Goal: Task Accomplishment & Management: Use online tool/utility

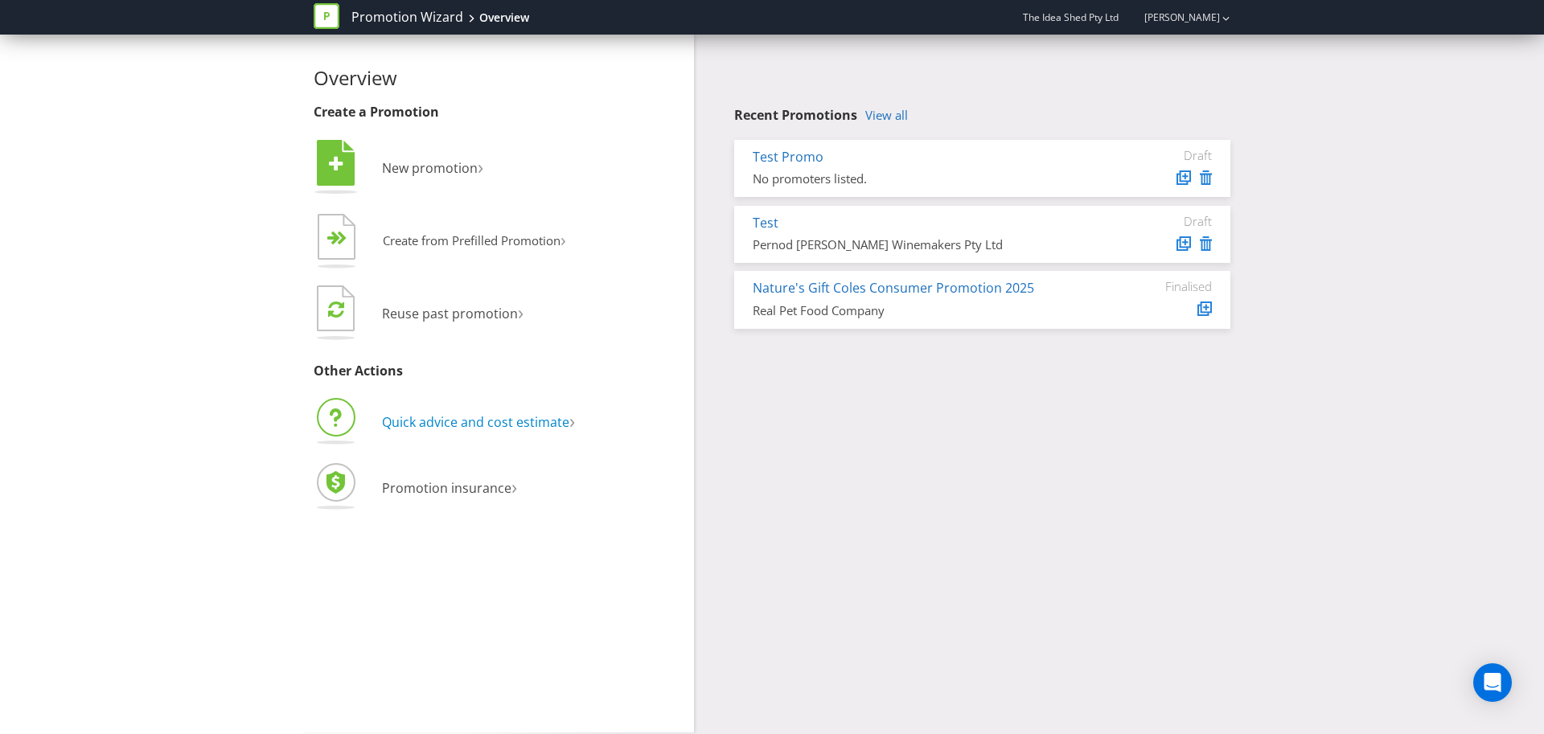
click at [461, 425] on span "Quick advice and cost estimate" at bounding box center [475, 422] width 187 height 18
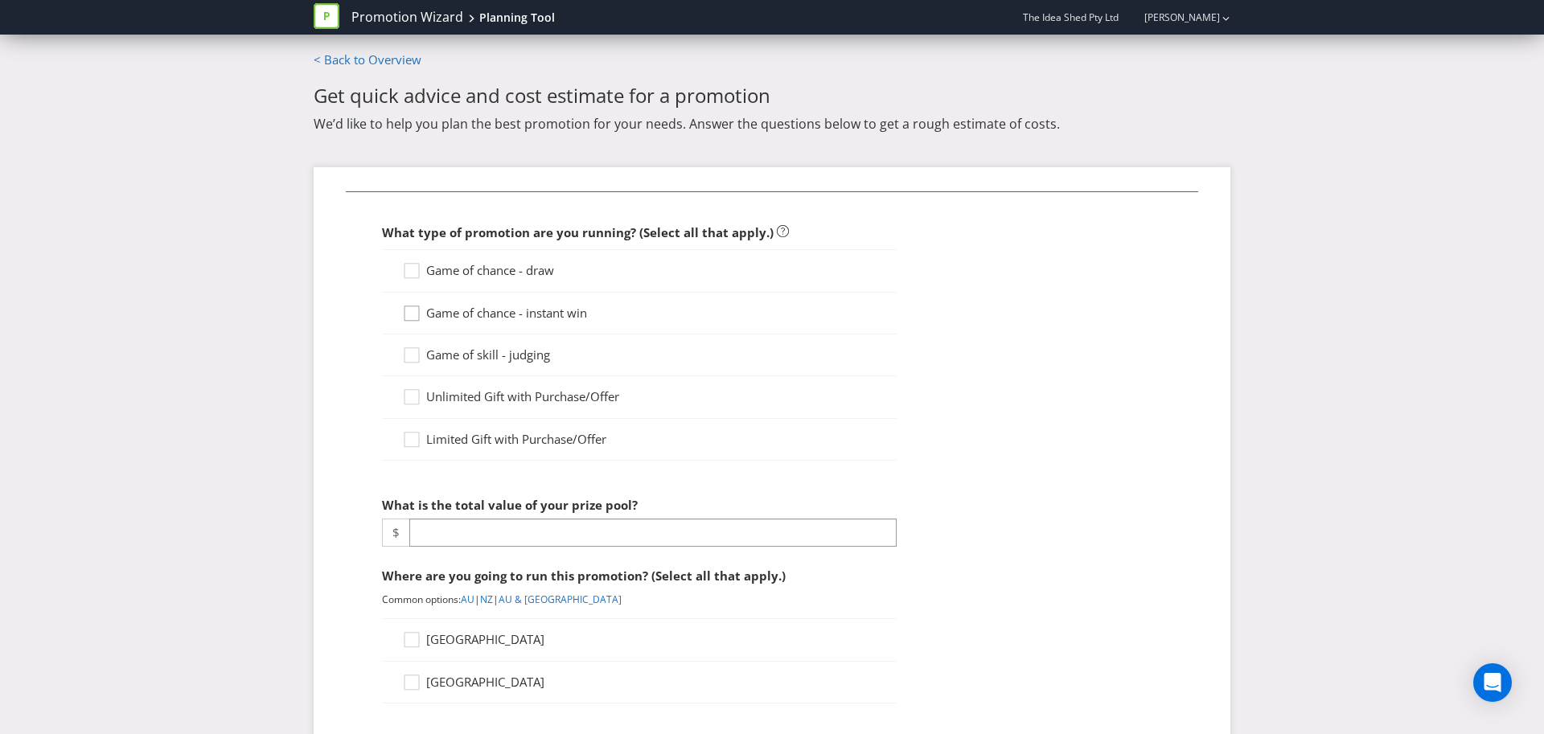
click at [415, 314] on icon at bounding box center [414, 317] width 24 height 24
click at [0, 0] on input "Game of chance - instant win" at bounding box center [0, 0] width 0 height 0
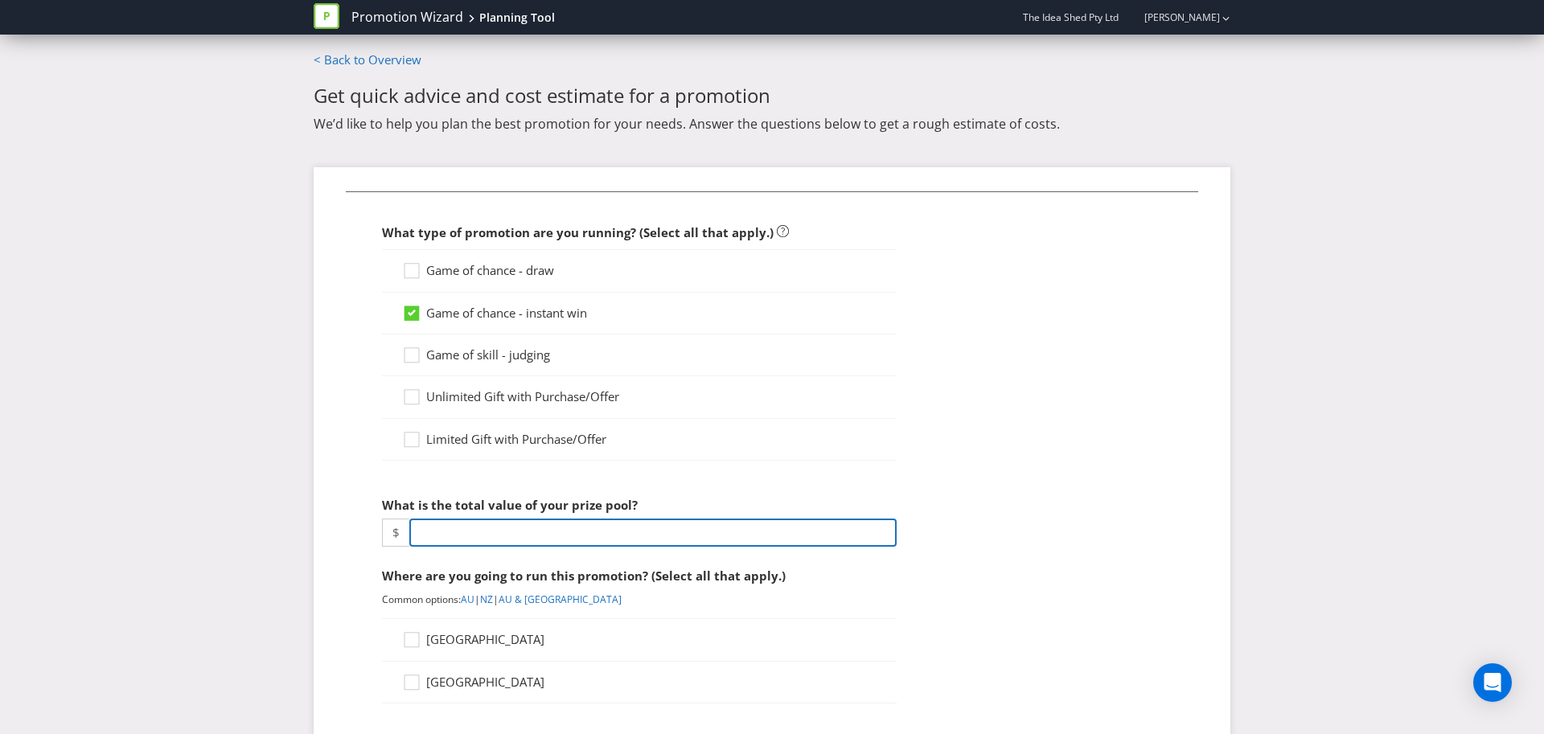
click at [482, 533] on input "number" at bounding box center [652, 533] width 487 height 28
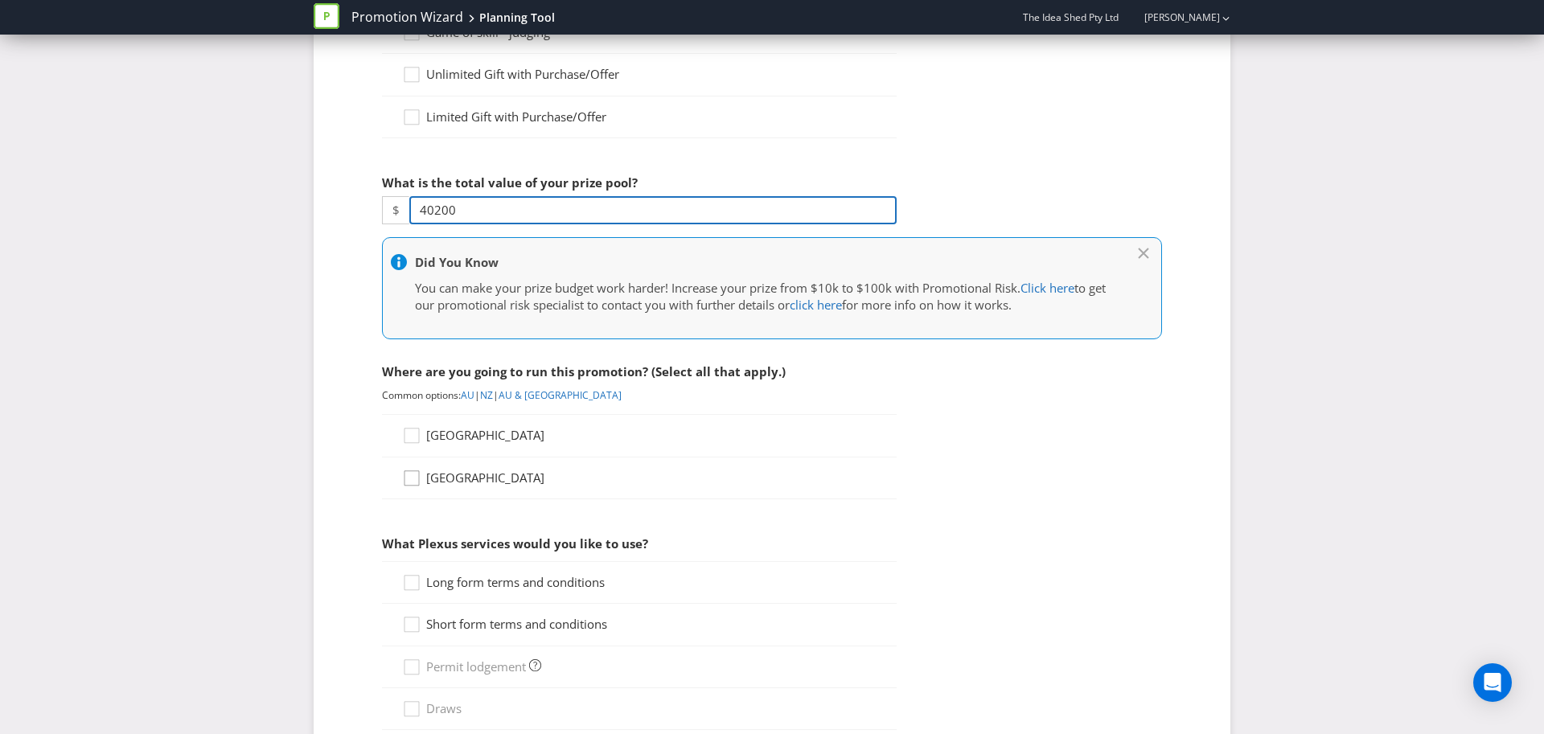
scroll to position [328, 0]
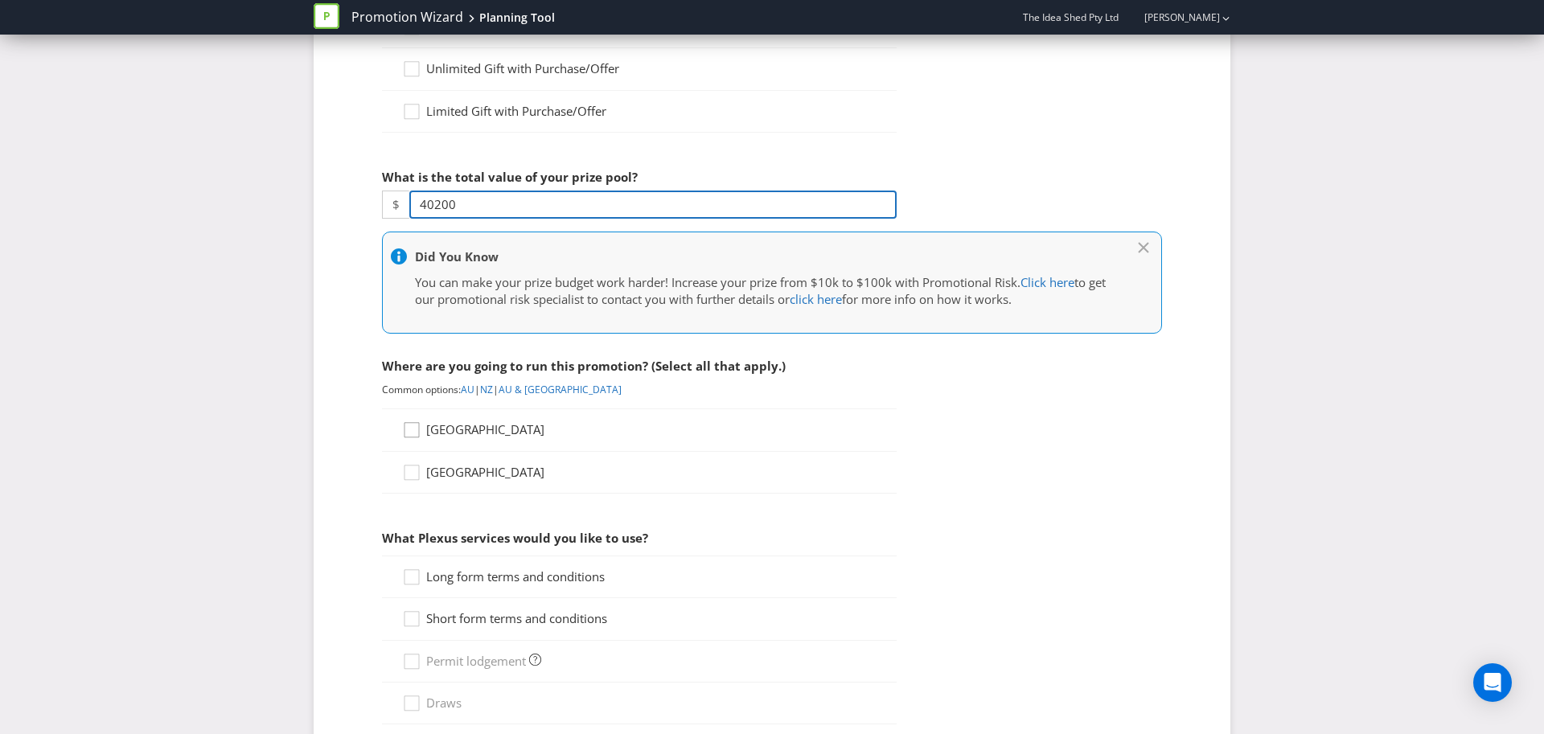
type input "40200"
drag, startPoint x: 407, startPoint y: 431, endPoint x: 410, endPoint y: 446, distance: 15.6
click at [408, 429] on div at bounding box center [412, 425] width 8 height 8
click at [0, 0] on input "[GEOGRAPHIC_DATA]" at bounding box center [0, 0] width 0 height 0
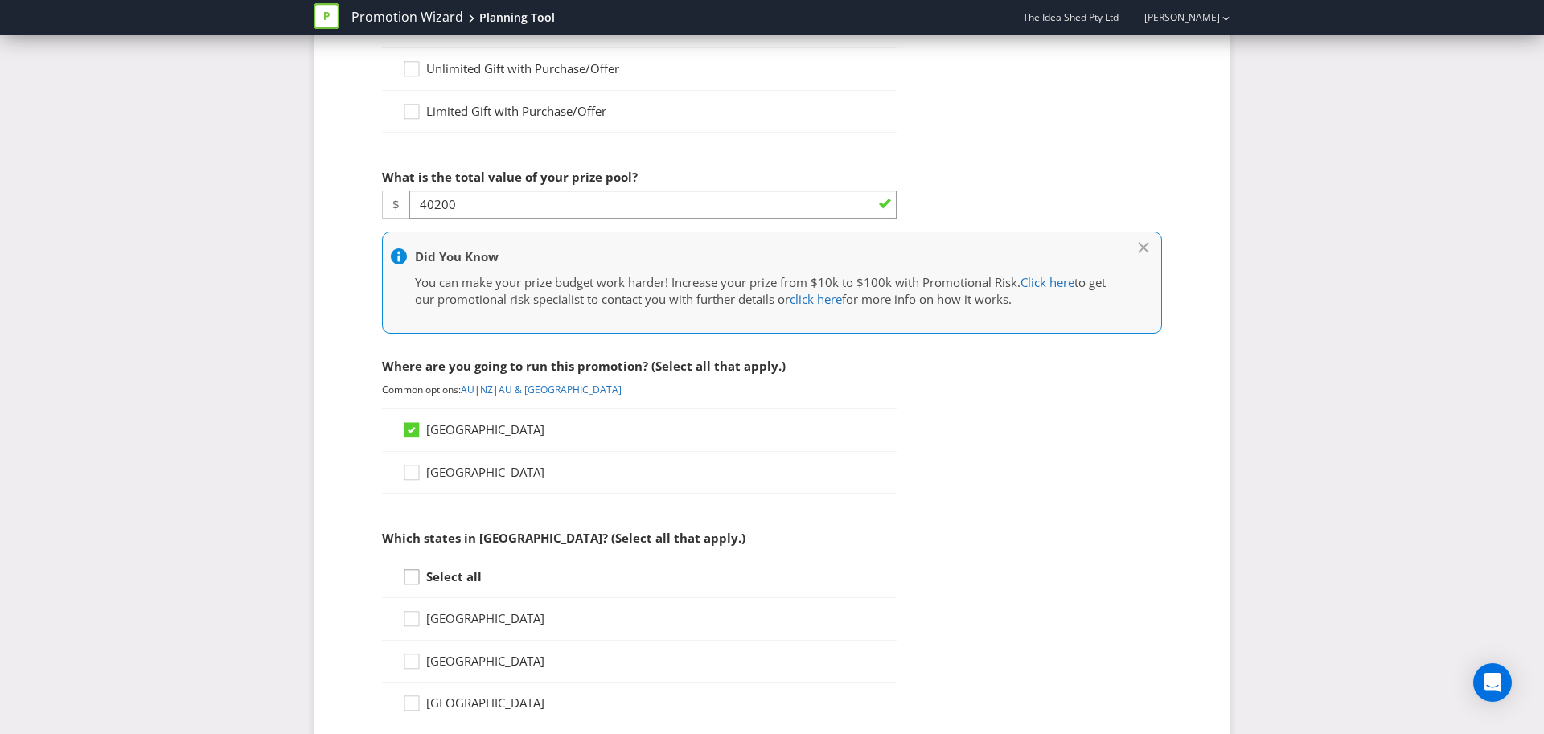
click at [413, 576] on div at bounding box center [412, 572] width 8 height 8
click at [0, 0] on input "Select all" at bounding box center [0, 0] width 0 height 0
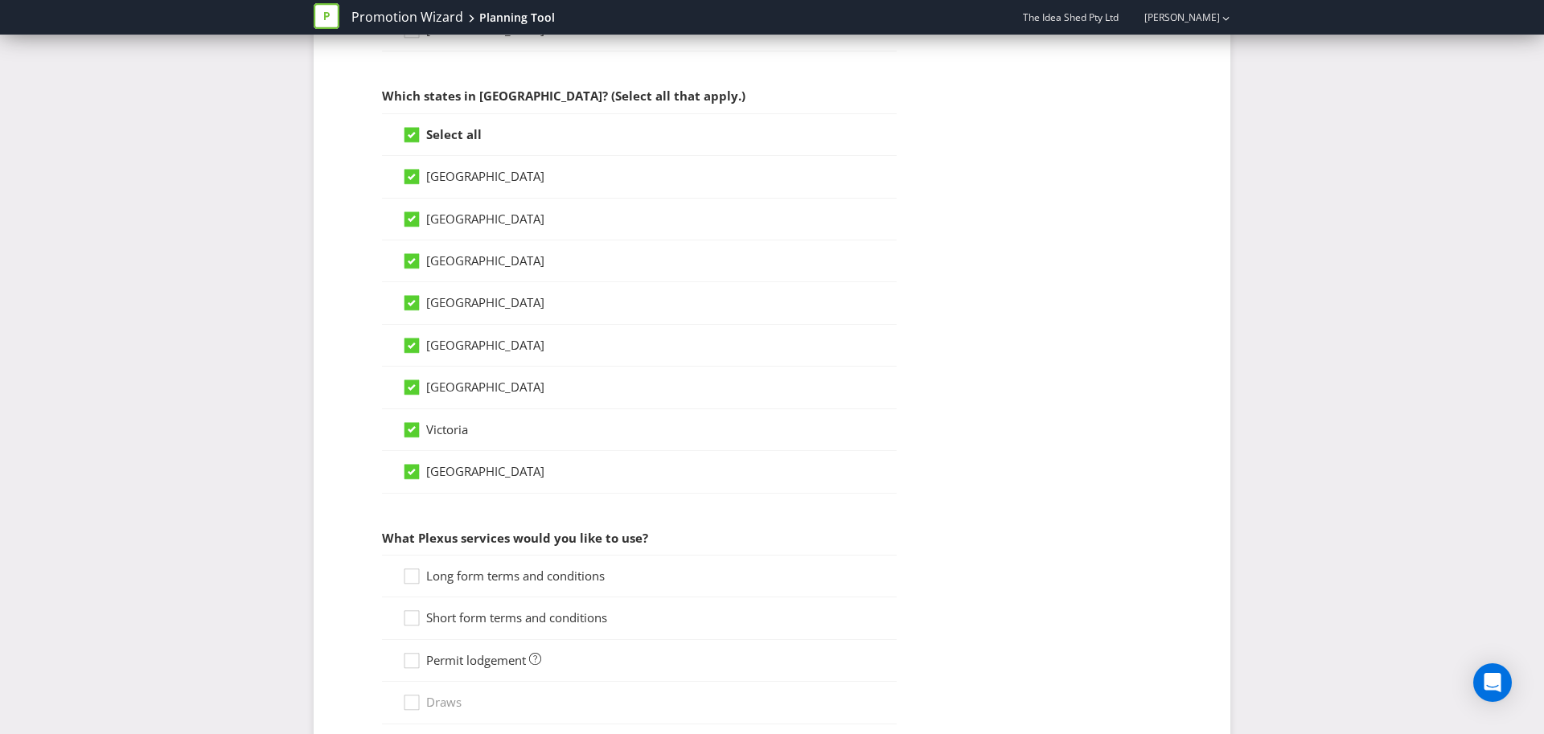
scroll to position [815, 0]
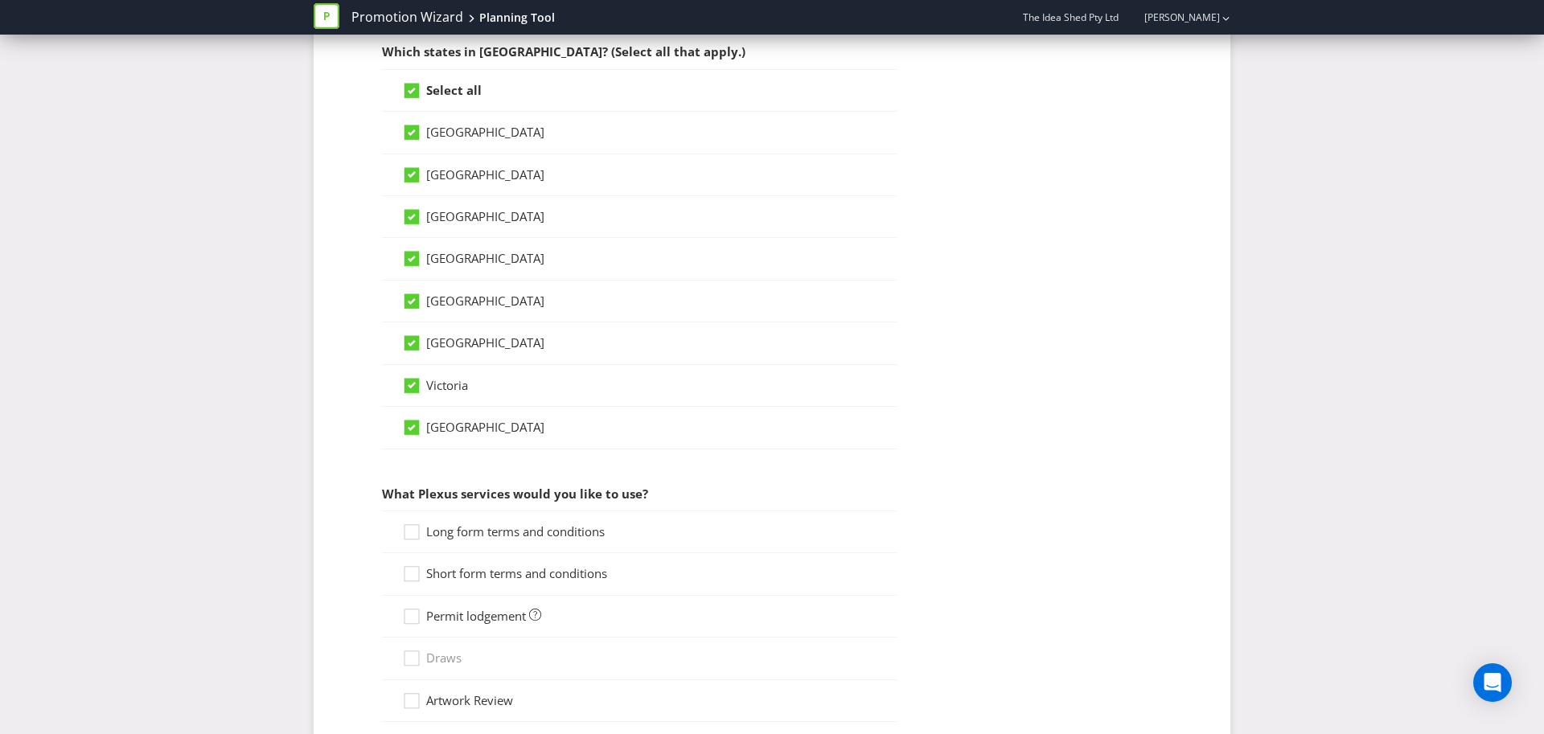
drag, startPoint x: 410, startPoint y: 540, endPoint x: 413, endPoint y: 566, distance: 26.6
click at [410, 540] on icon at bounding box center [414, 536] width 24 height 24
click at [0, 0] on input "Long form terms and conditions" at bounding box center [0, 0] width 0 height 0
drag, startPoint x: 413, startPoint y: 572, endPoint x: 411, endPoint y: 594, distance: 22.6
click at [413, 573] on div at bounding box center [412, 569] width 8 height 8
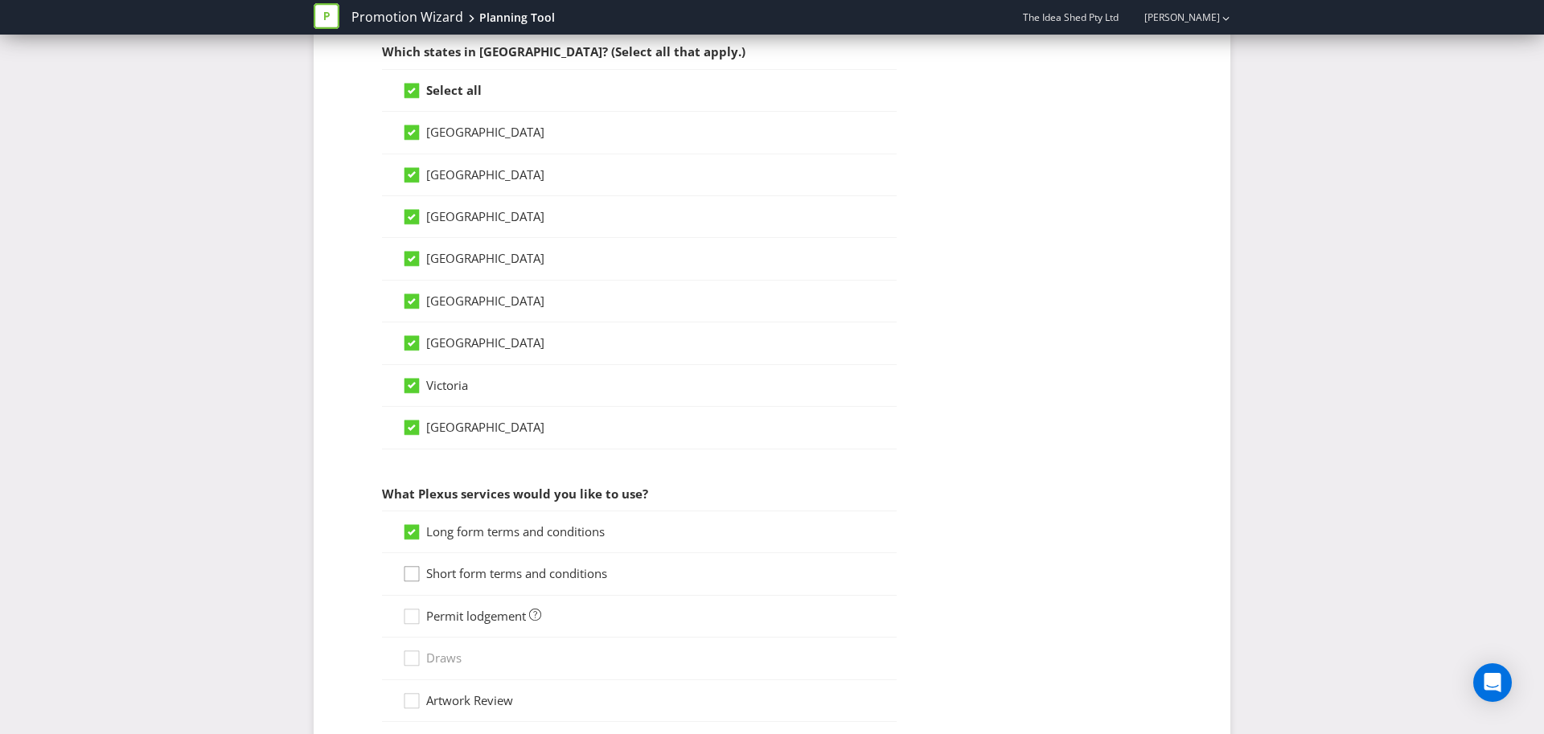
click at [0, 0] on input "Short form terms and conditions" at bounding box center [0, 0] width 0 height 0
click at [409, 615] on div at bounding box center [412, 611] width 8 height 8
click at [0, 0] on input "Permit lodgement" at bounding box center [0, 0] width 0 height 0
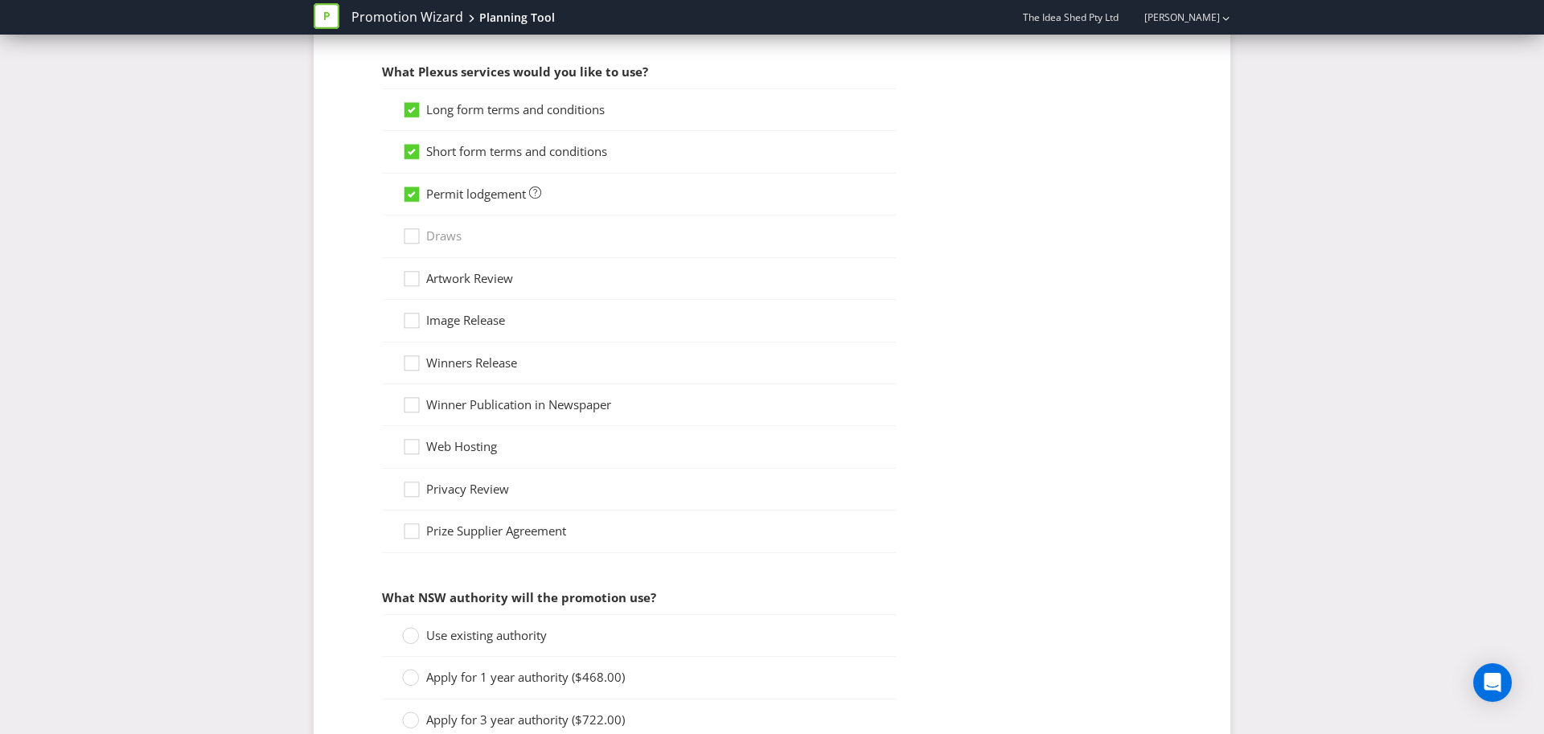
scroll to position [1432, 0]
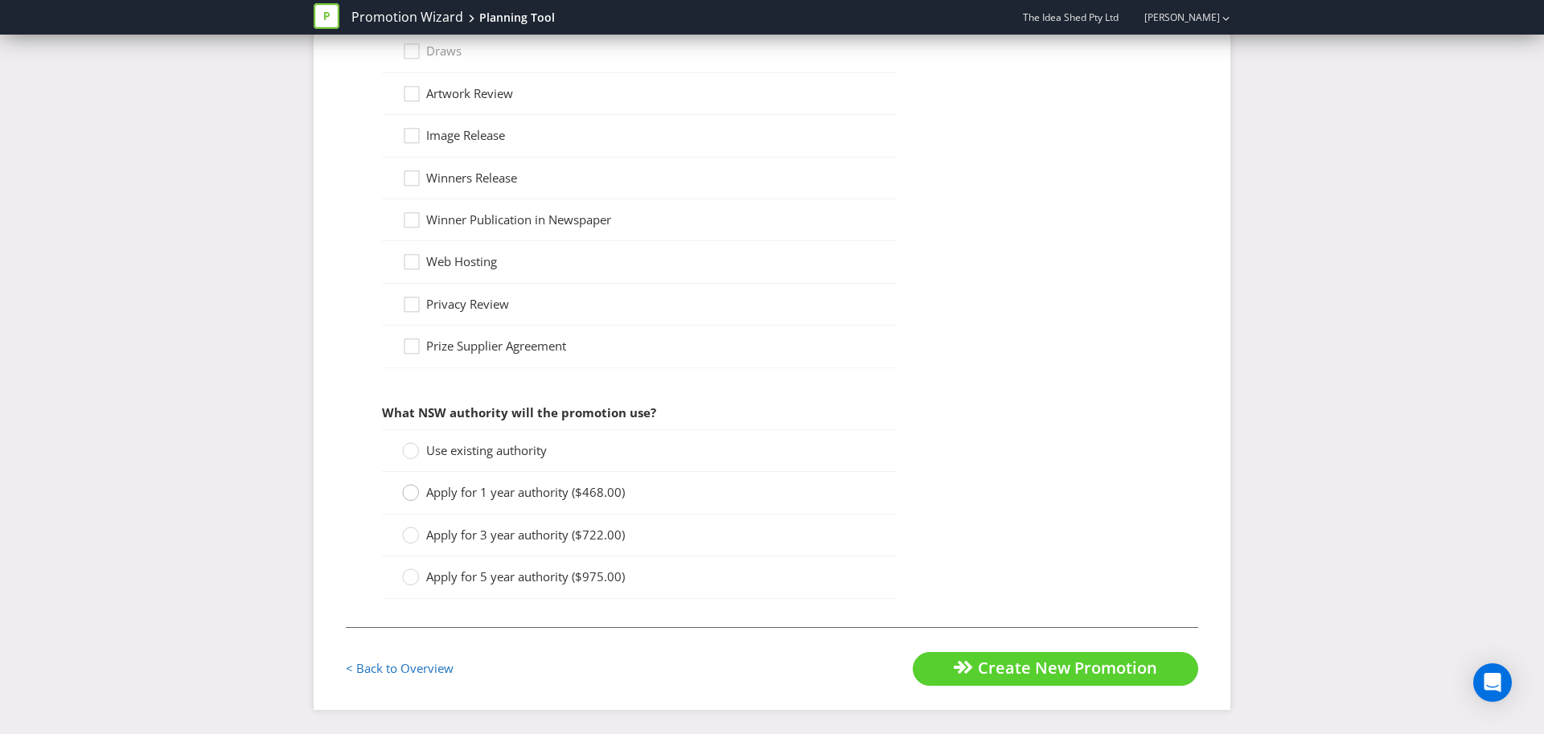
click at [415, 488] on div at bounding box center [410, 494] width 16 height 21
click at [0, 0] on input "Apply for 1 year authority ($468.00)" at bounding box center [0, 0] width 0 height 0
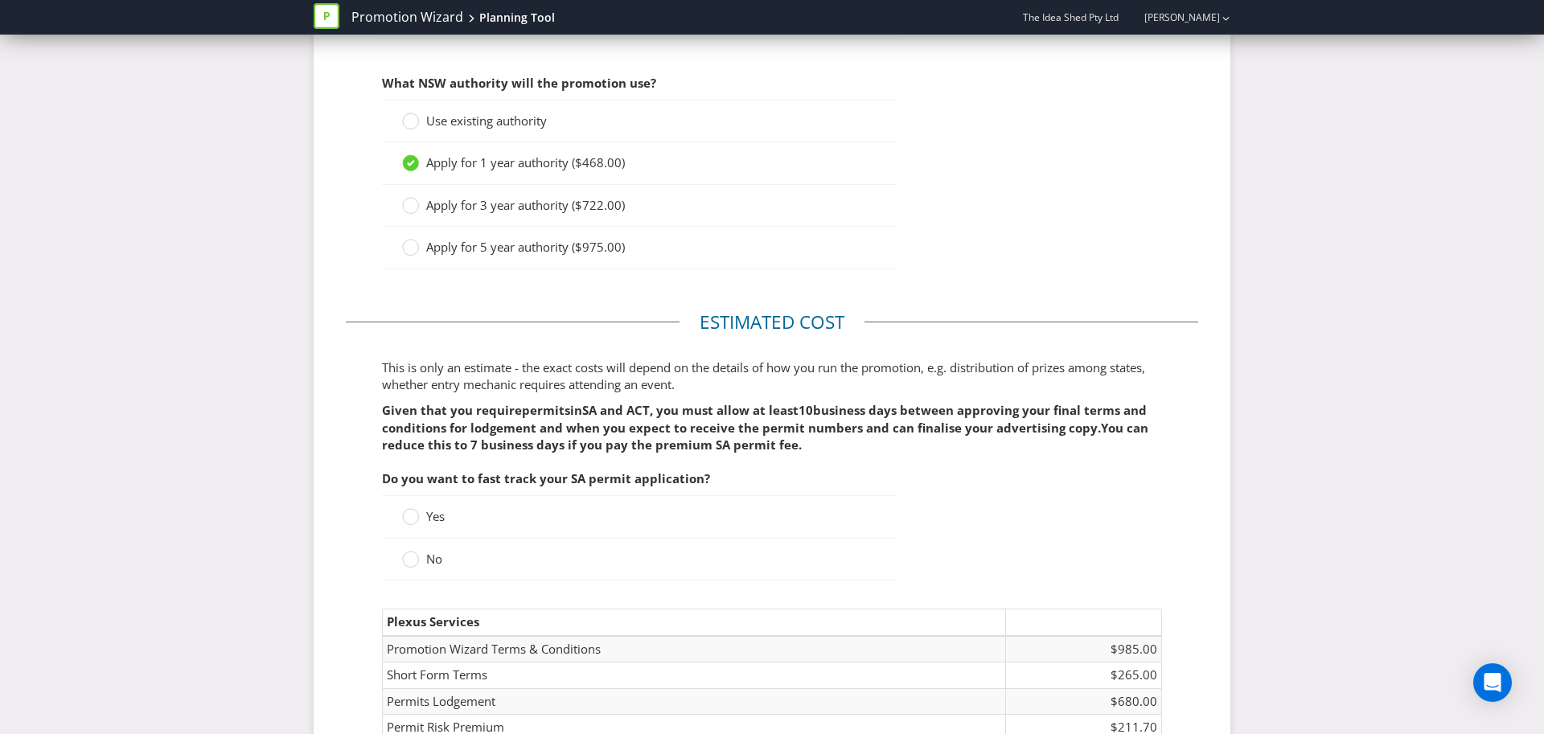
scroll to position [1871, 0]
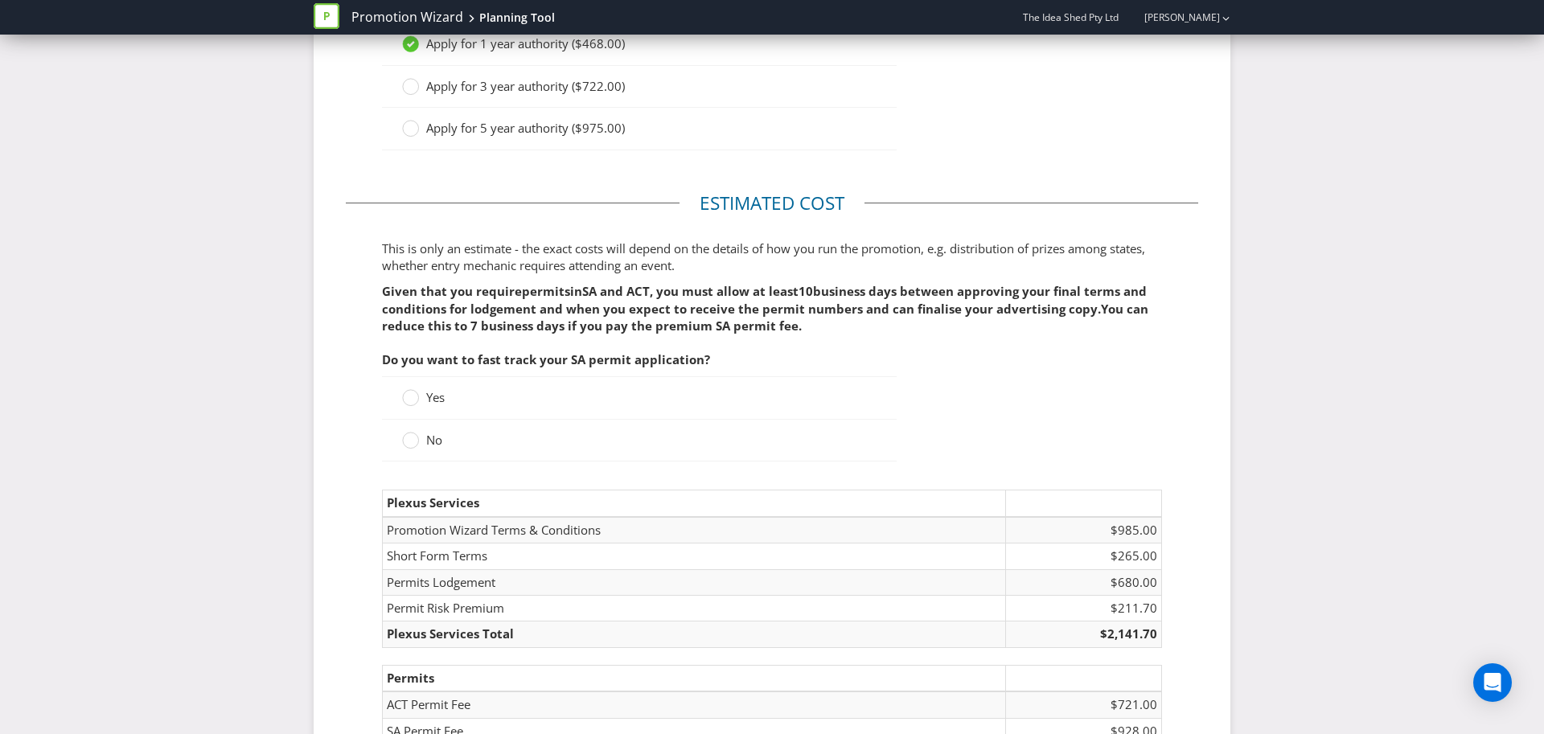
click at [408, 396] on div at bounding box center [411, 392] width 8 height 8
click at [0, 0] on input "Yes" at bounding box center [0, 0] width 0 height 0
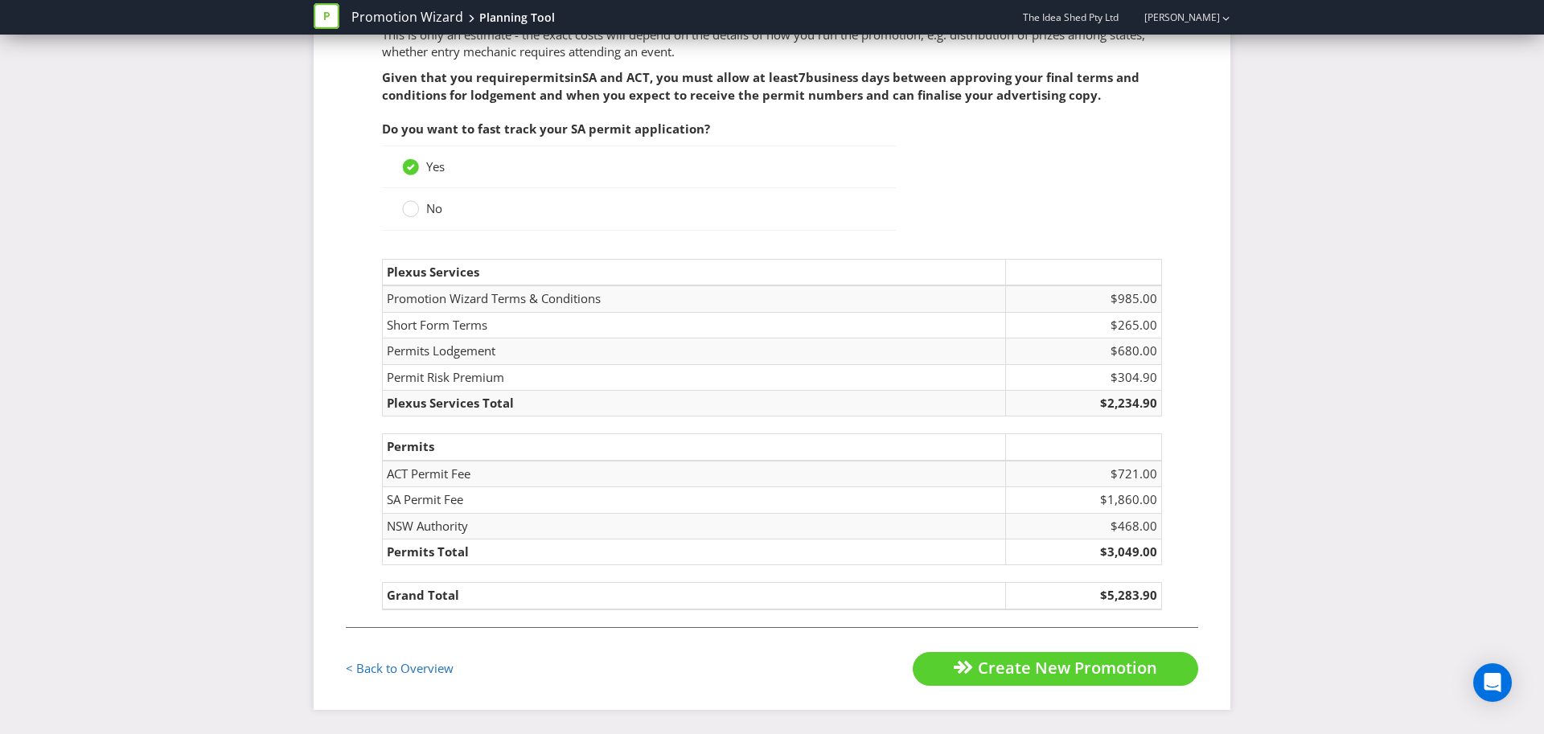
scroll to position [2098, 0]
